Goal: Information Seeking & Learning: Learn about a topic

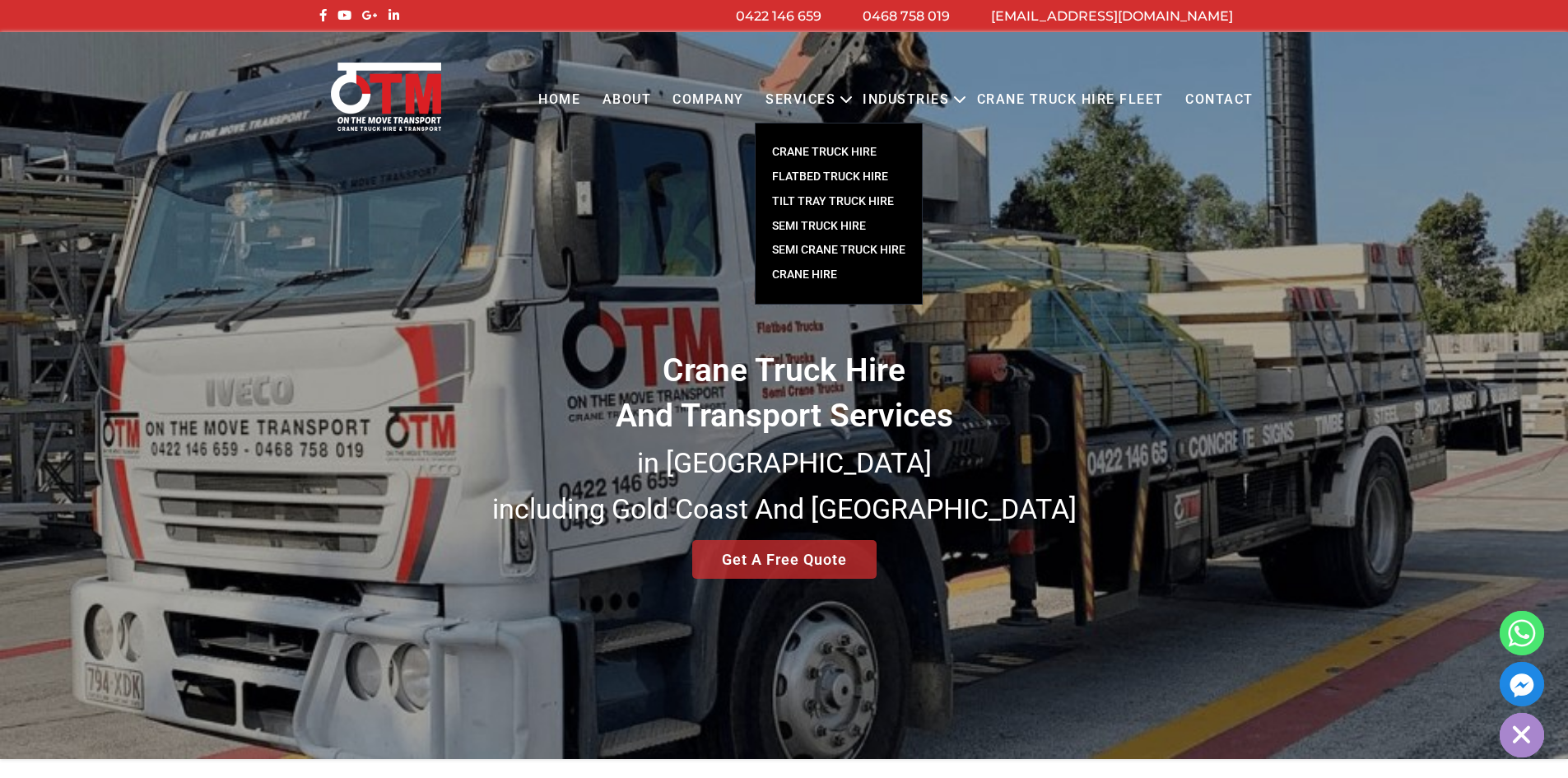
click at [837, 147] on link "CRANE TRUCK HIRE" at bounding box center [839, 152] width 167 height 25
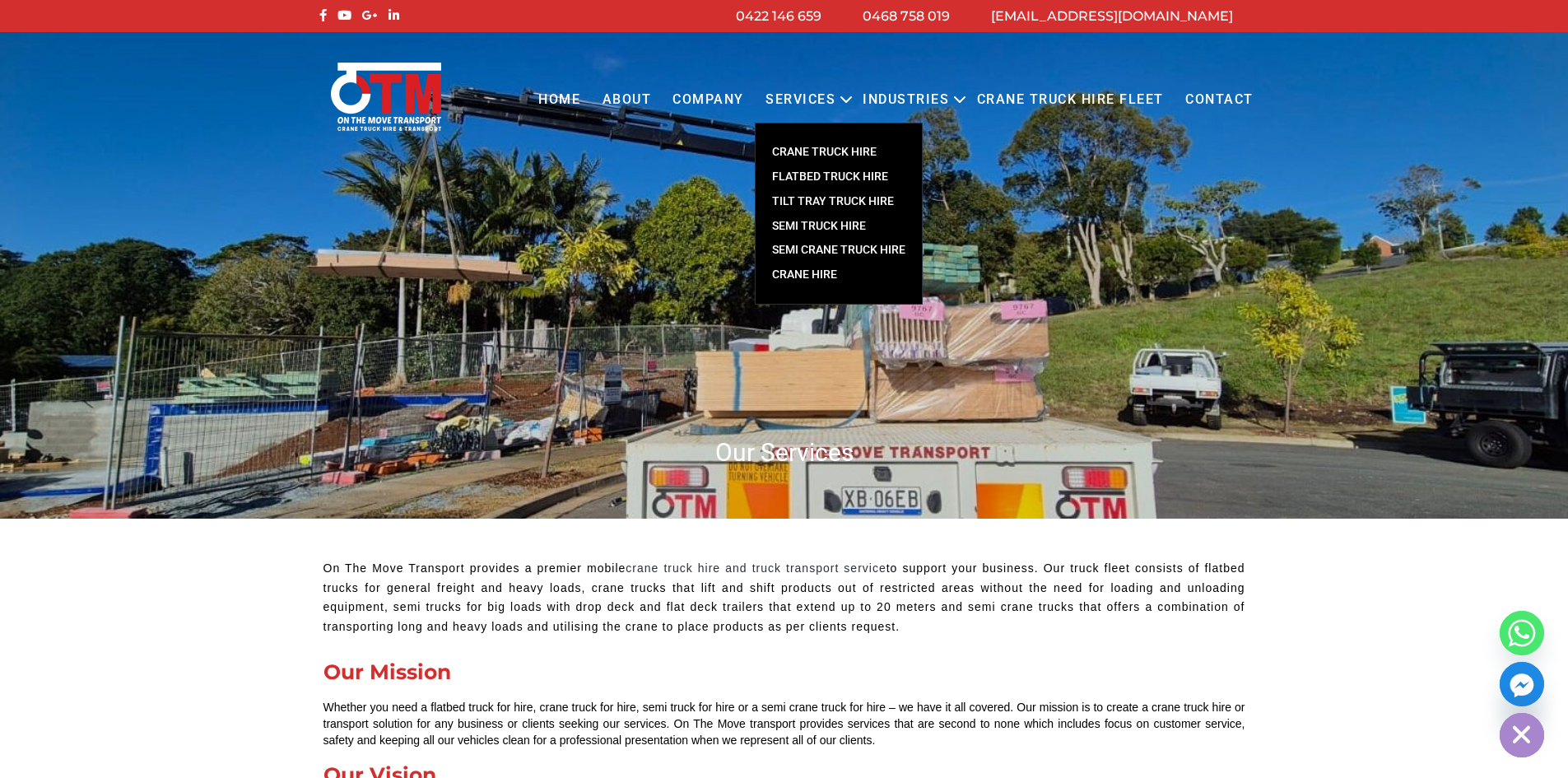
click at [832, 250] on link "SEMI CRANE TRUCK HIRE" at bounding box center [839, 250] width 167 height 25
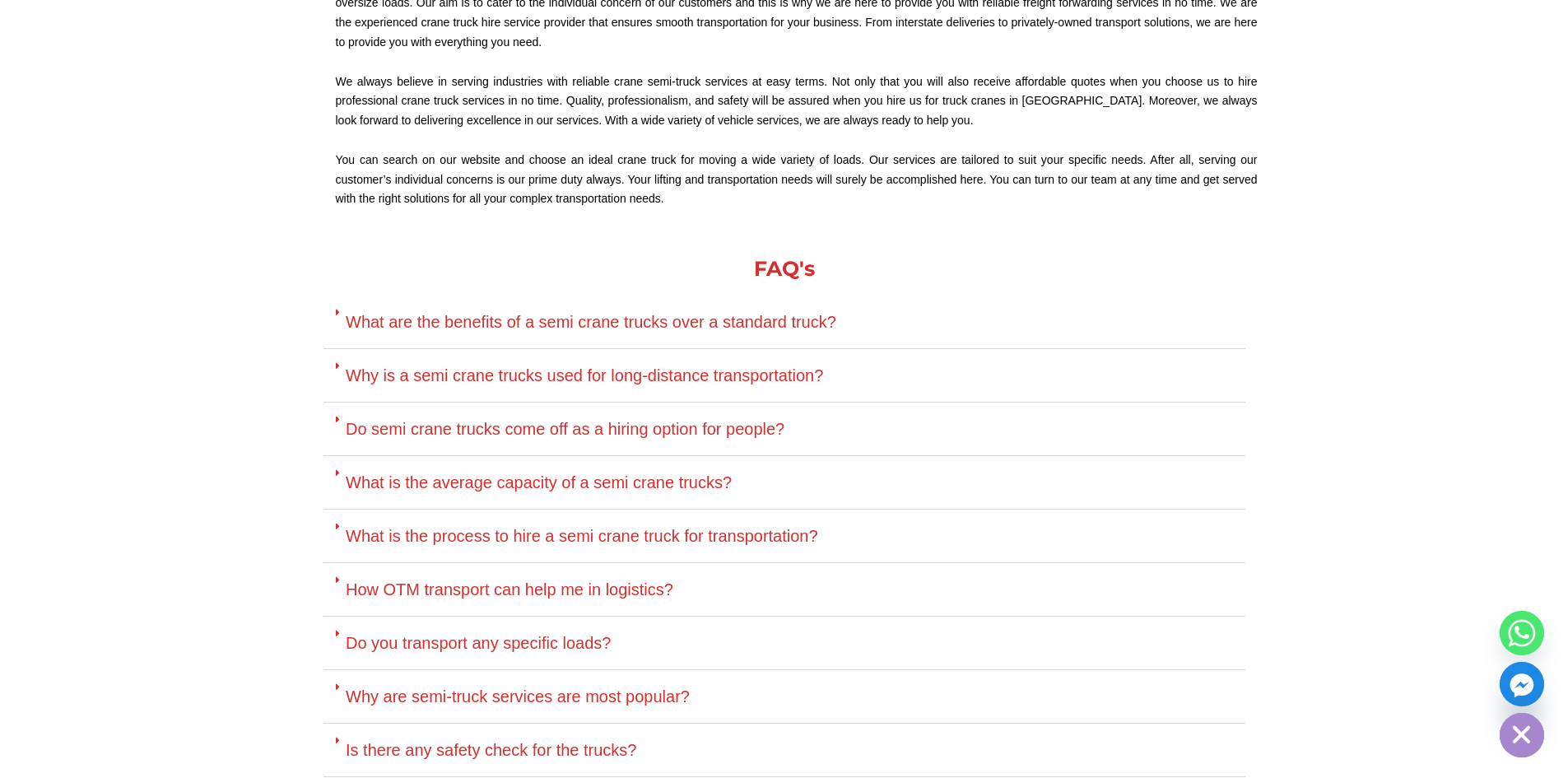
scroll to position [3291, 0]
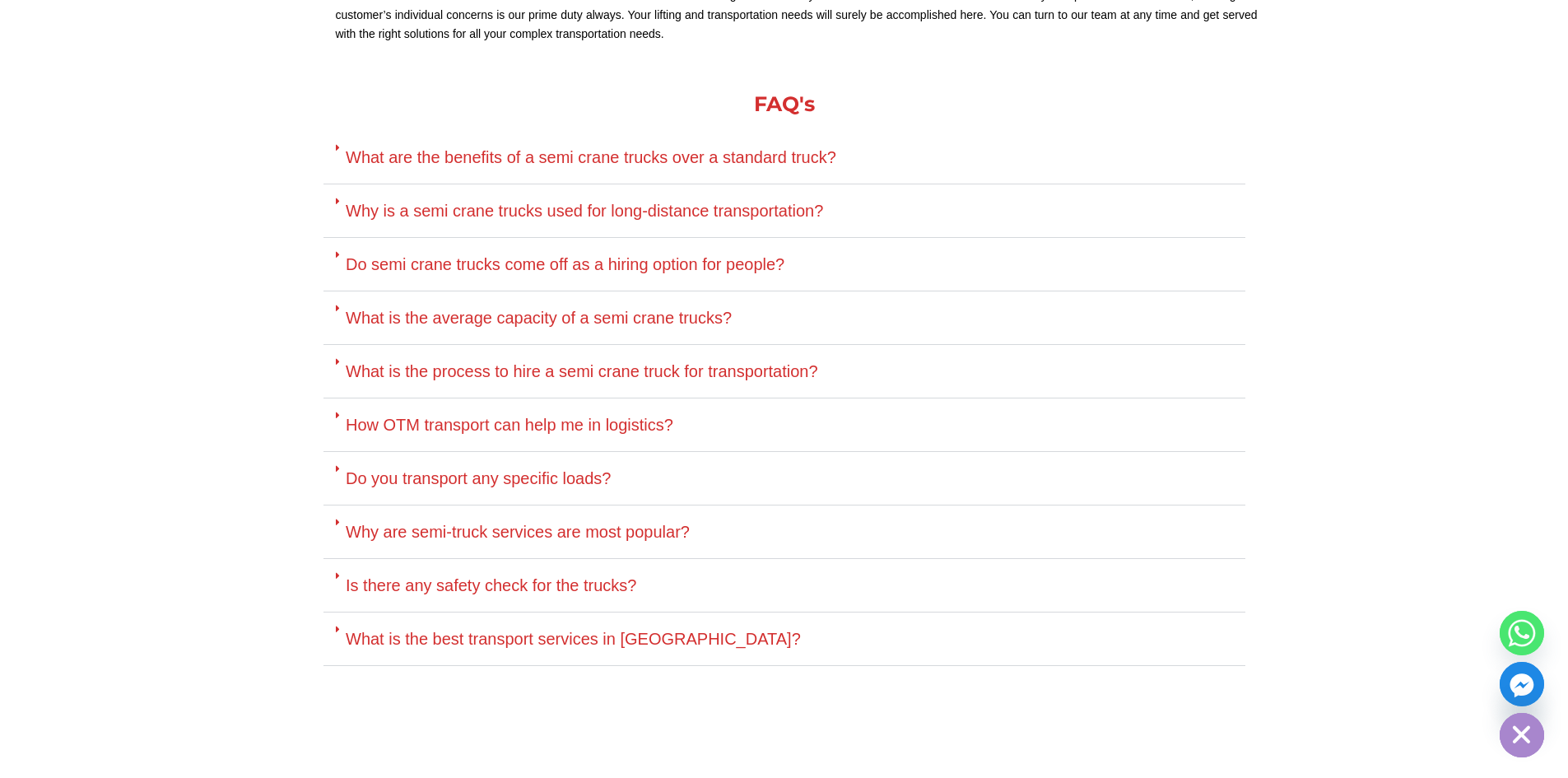
click at [768, 201] on link "Why is a semi crane trucks used for long-distance transportation?" at bounding box center [585, 210] width 478 height 18
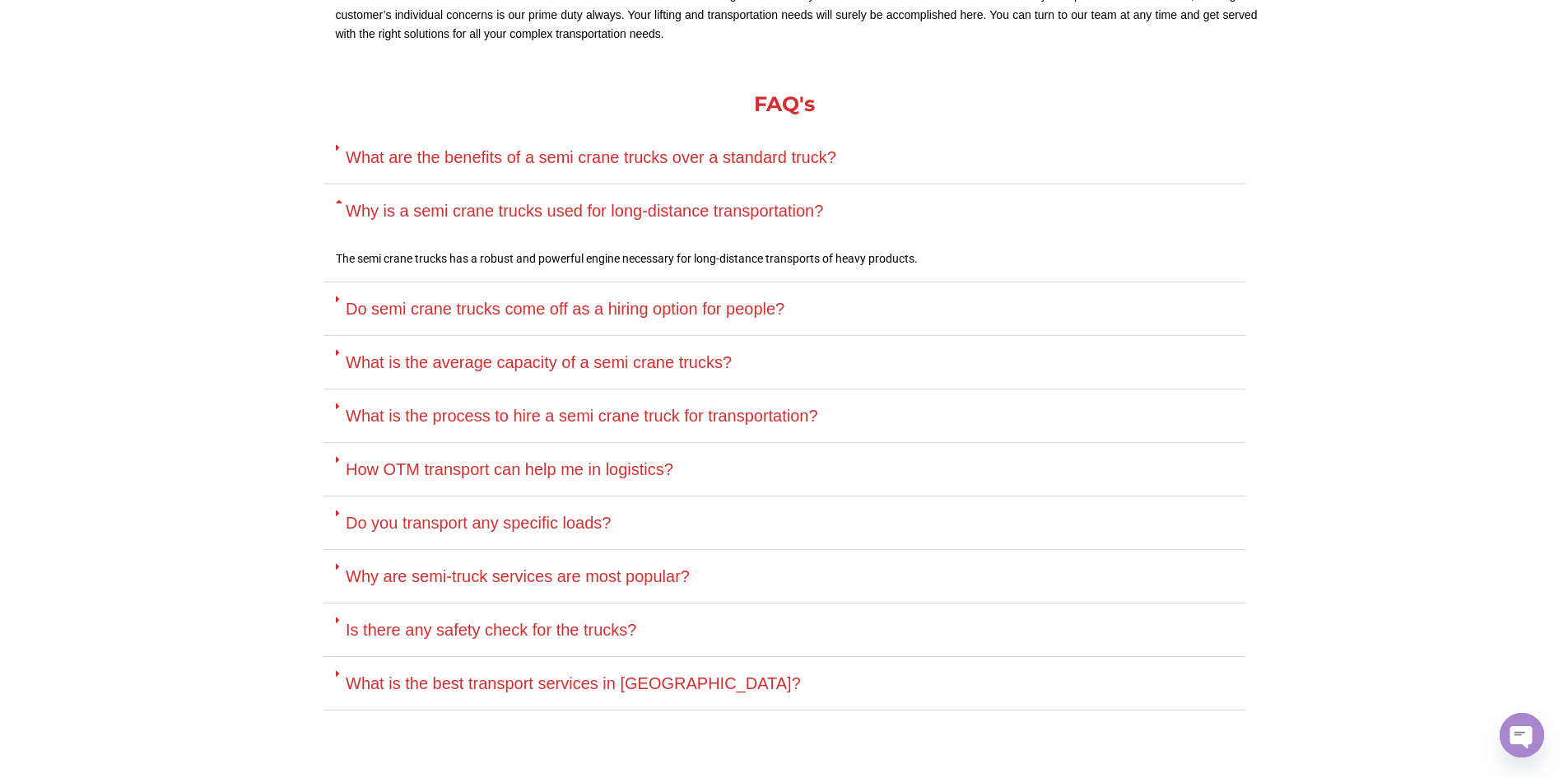
click at [768, 201] on link "Why is a semi crane trucks used for long-distance transportation?" at bounding box center [585, 210] width 478 height 18
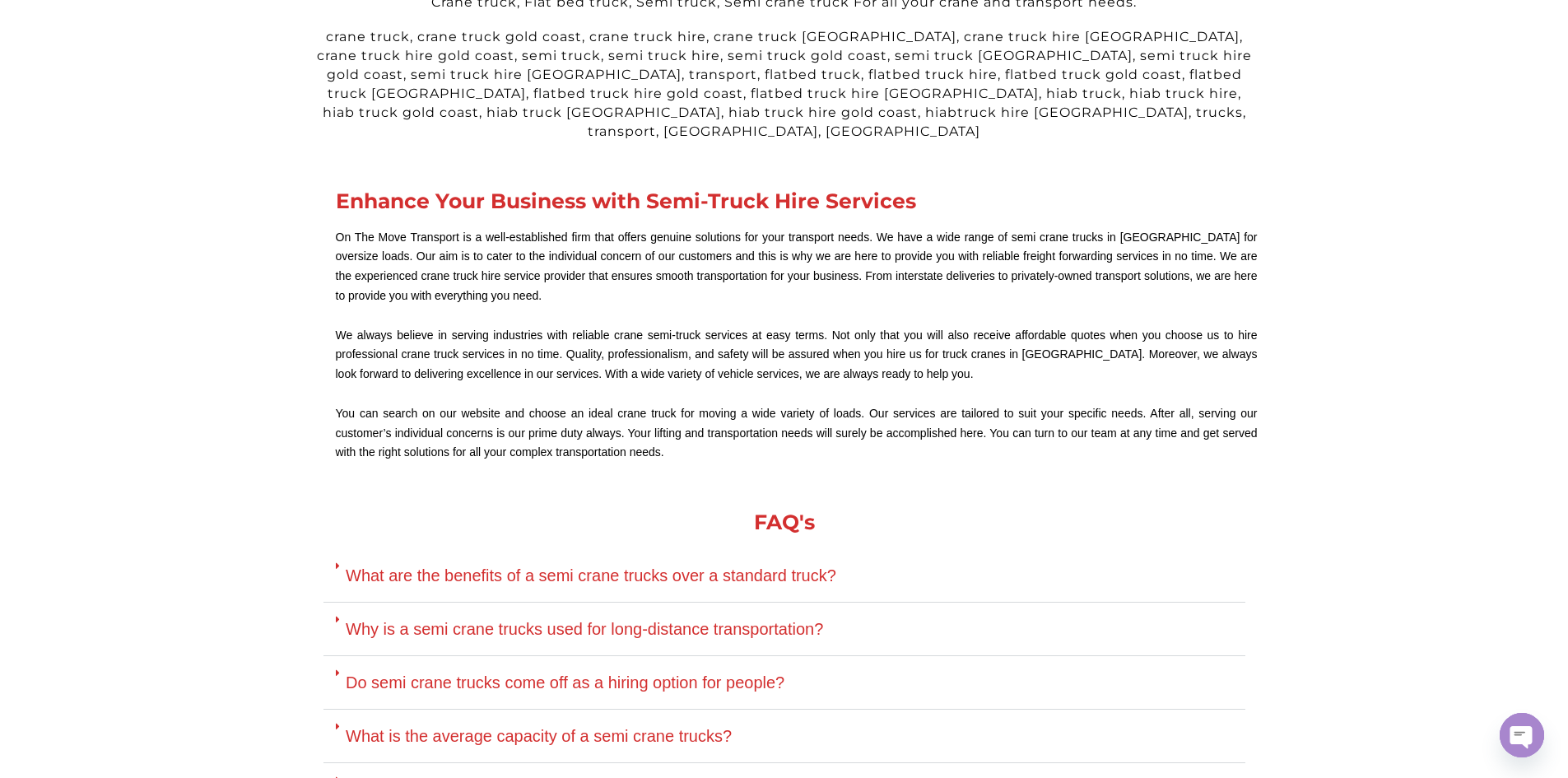
scroll to position [2550, 0]
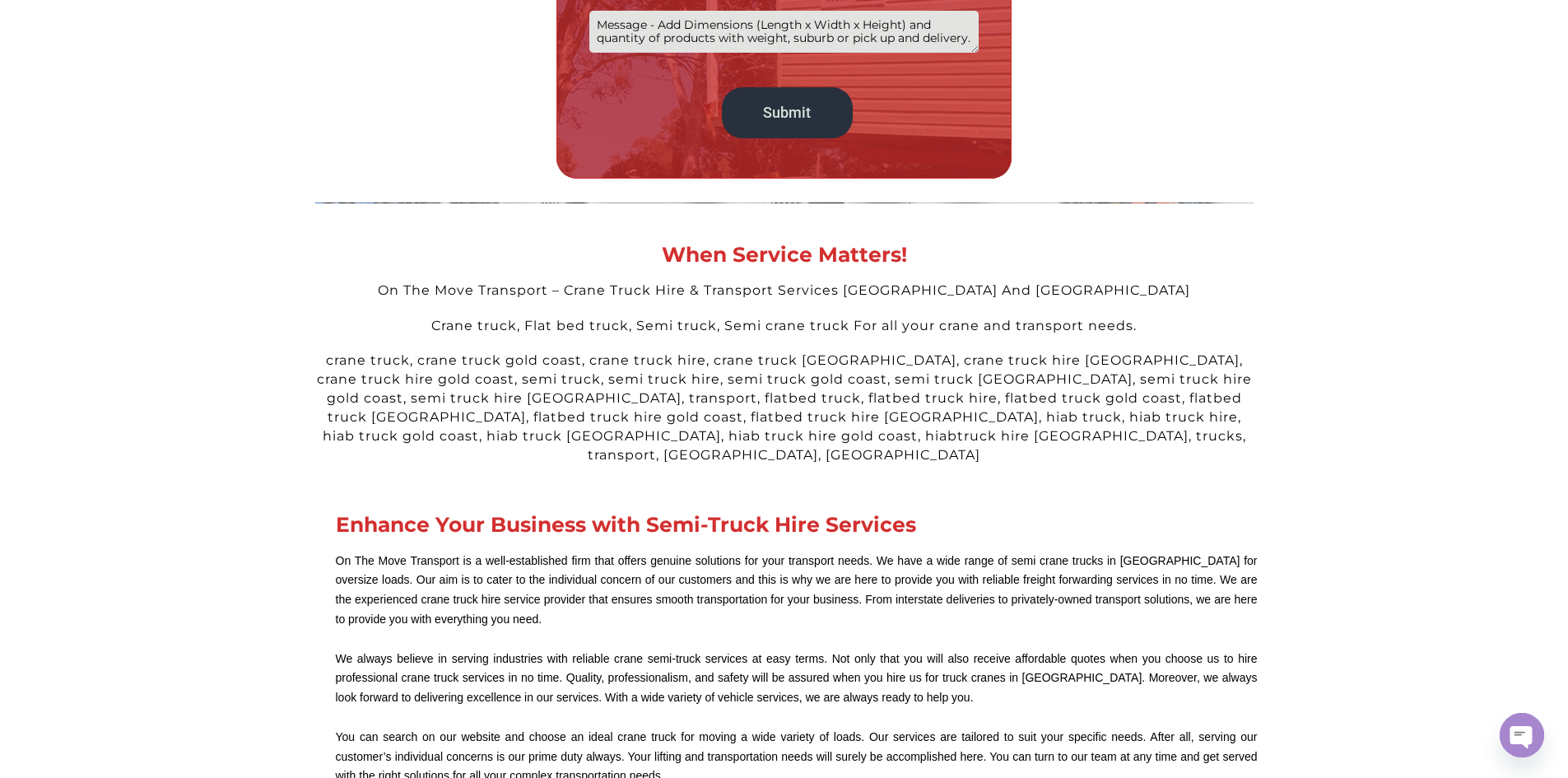
click at [505, 381] on div "crane truck, crane truck gold coast, crane truck hire, crane truck brisbane, cr…" at bounding box center [784, 408] width 939 height 113
click at [935, 441] on div "crane truck, crane truck gold coast, crane truck hire, crane truck brisbane, cr…" at bounding box center [784, 408] width 939 height 113
click at [986, 440] on div "crane truck, crane truck gold coast, crane truck hire, crane truck brisbane, cr…" at bounding box center [784, 408] width 939 height 113
click at [1154, 413] on div "crane truck, crane truck gold coast, crane truck hire, crane truck brisbane, cr…" at bounding box center [784, 408] width 939 height 113
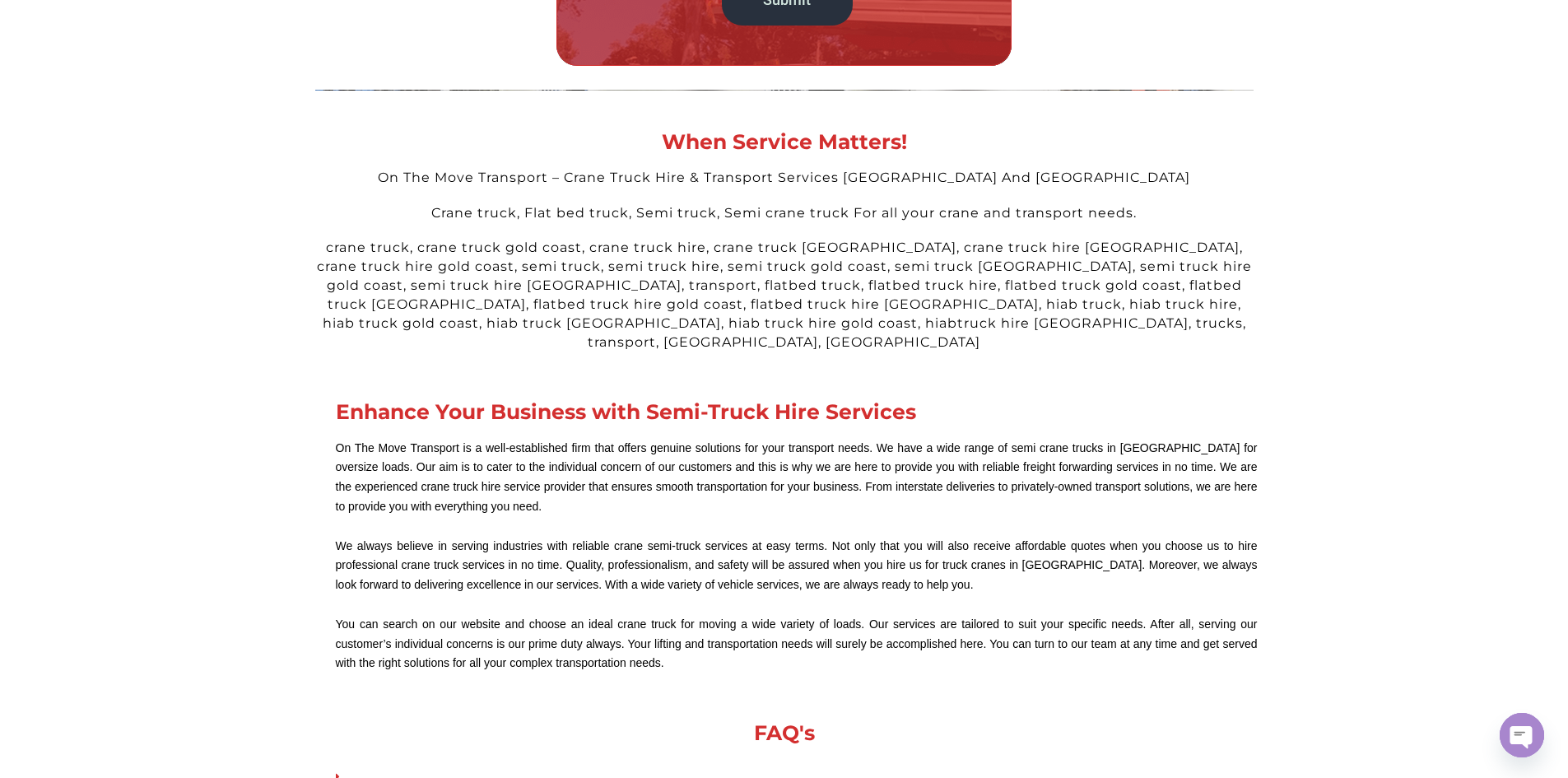
scroll to position [2715, 0]
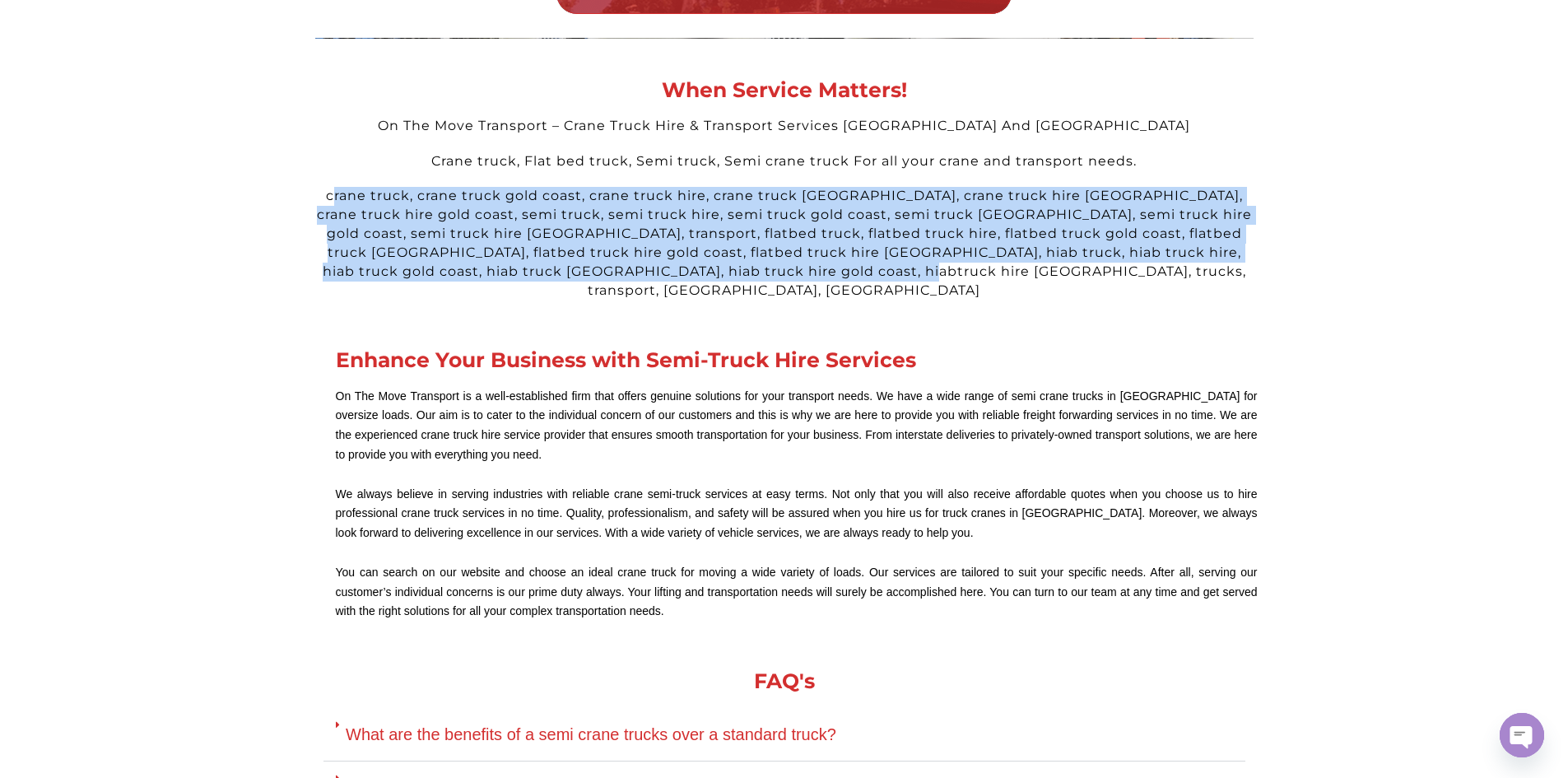
drag, startPoint x: 1007, startPoint y: 271, endPoint x: 319, endPoint y: 188, distance: 693.0
click at [319, 188] on div "crane truck, crane truck gold coast, crane truck hire, crane truck brisbane, cr…" at bounding box center [784, 243] width 939 height 113
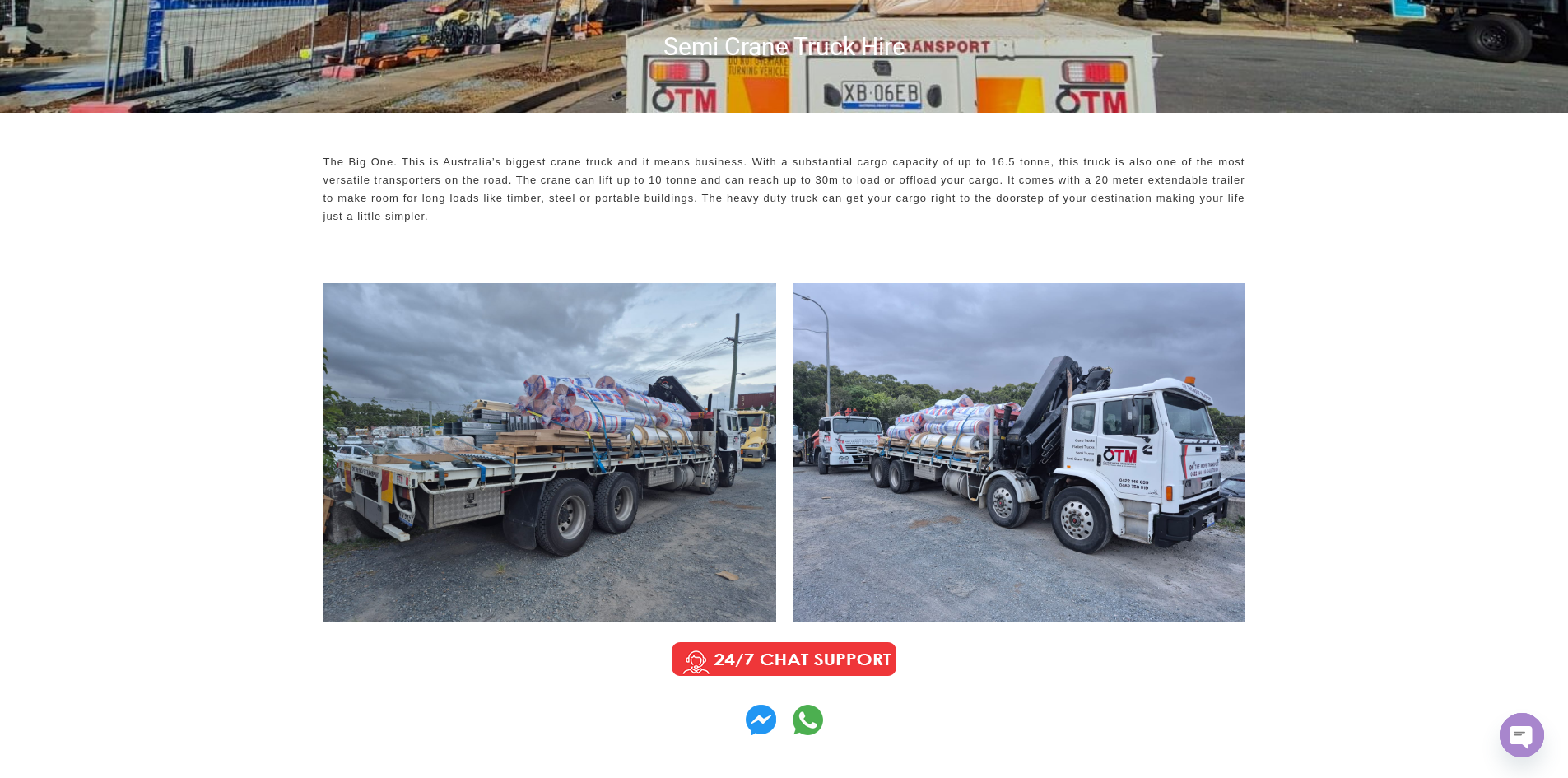
scroll to position [0, 0]
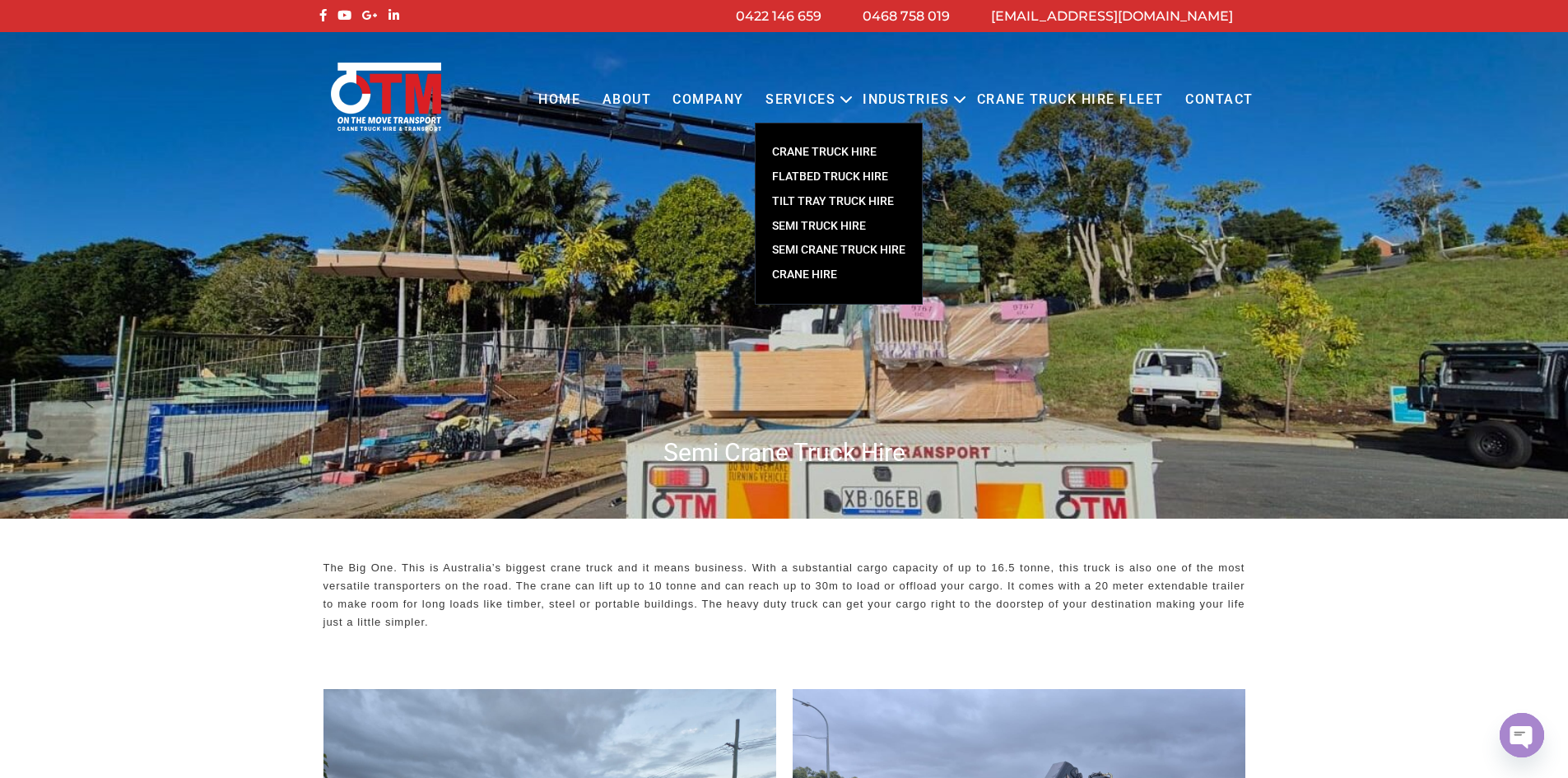
click at [858, 200] on link "TILT TRAY TRUCK HIRE" at bounding box center [839, 201] width 167 height 25
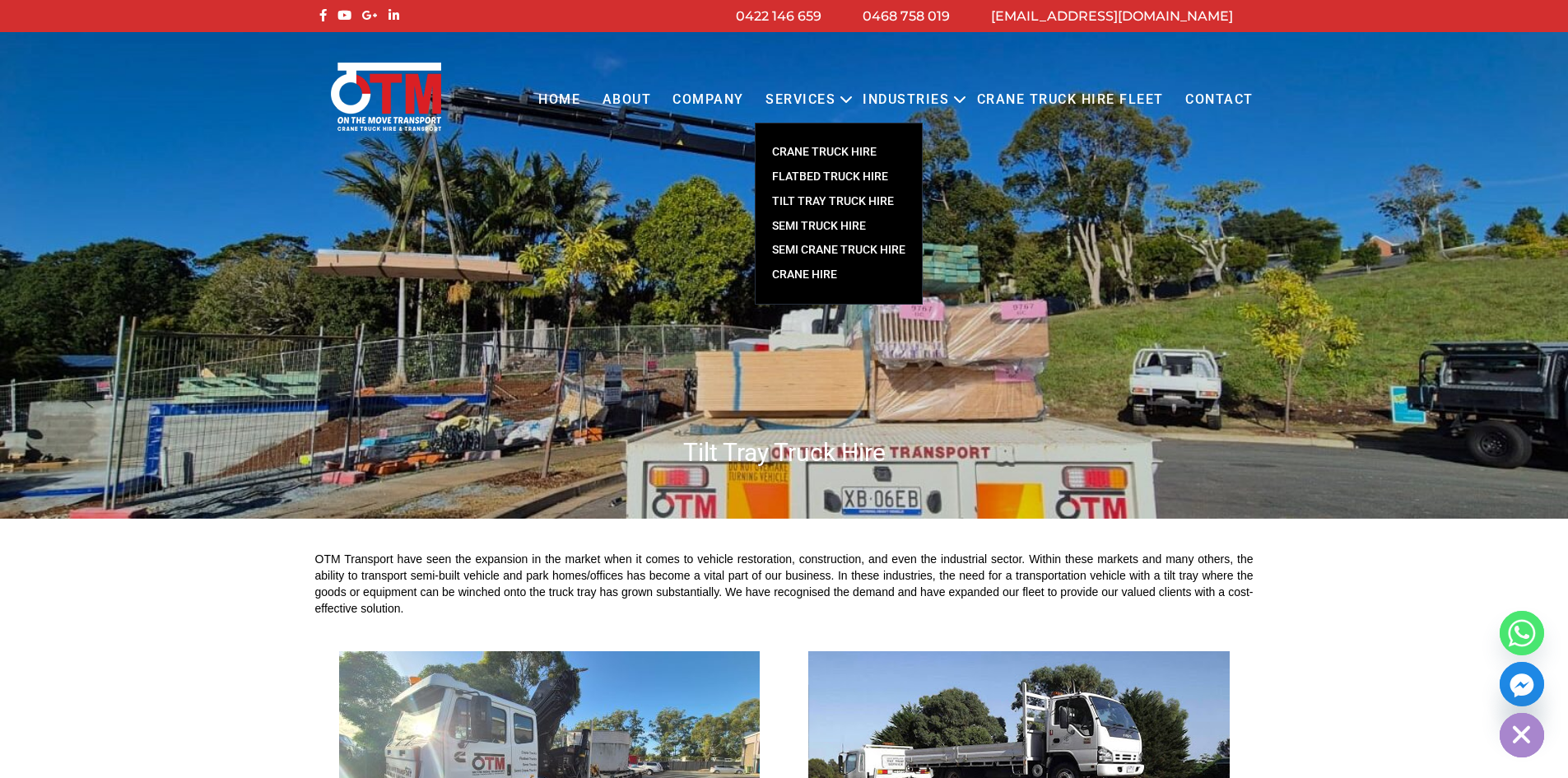
click at [813, 274] on link "Crane Hire" at bounding box center [839, 275] width 167 height 25
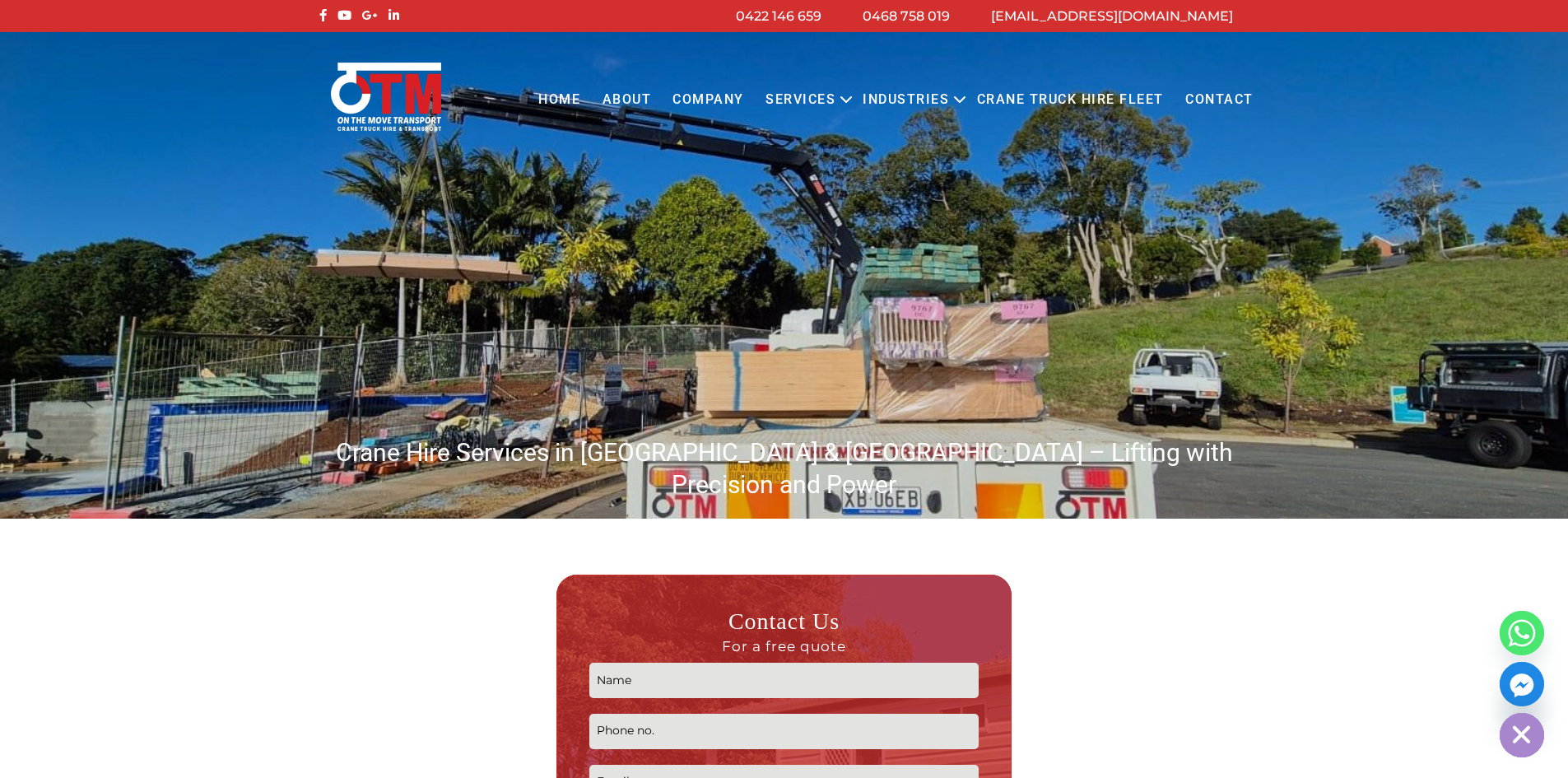
click at [579, 98] on link "Home" at bounding box center [559, 100] width 63 height 46
